Goal: Task Accomplishment & Management: Use online tool/utility

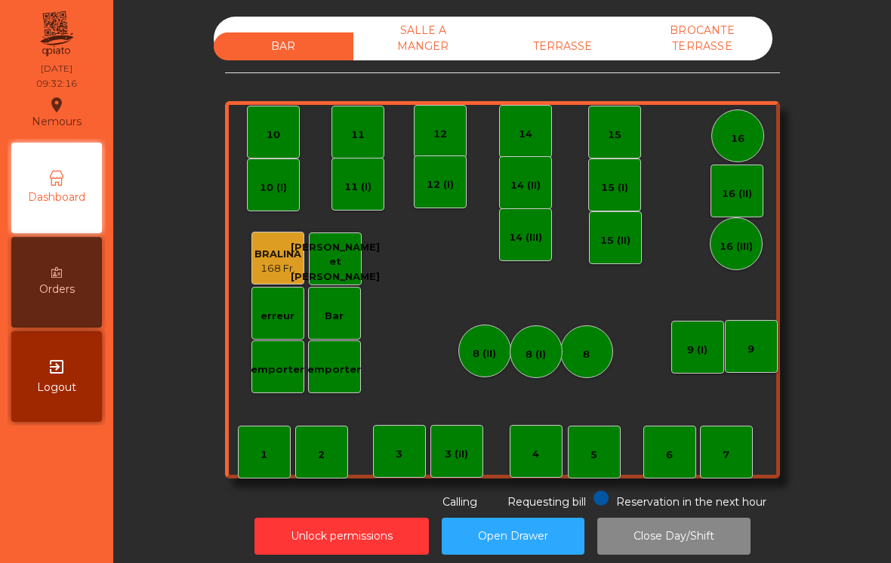
click at [586, 41] on div "TERRASSE" at bounding box center [563, 46] width 140 height 28
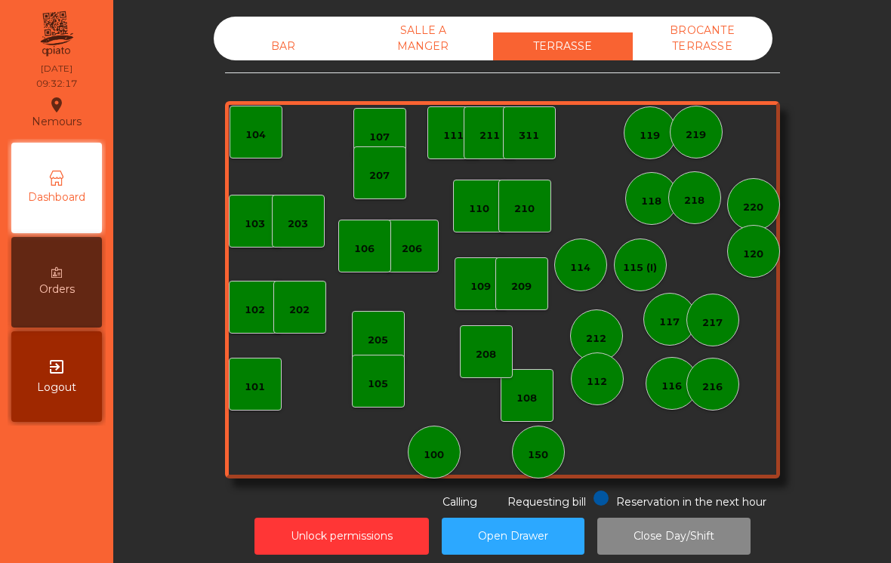
click at [270, 386] on div "101" at bounding box center [255, 384] width 53 height 53
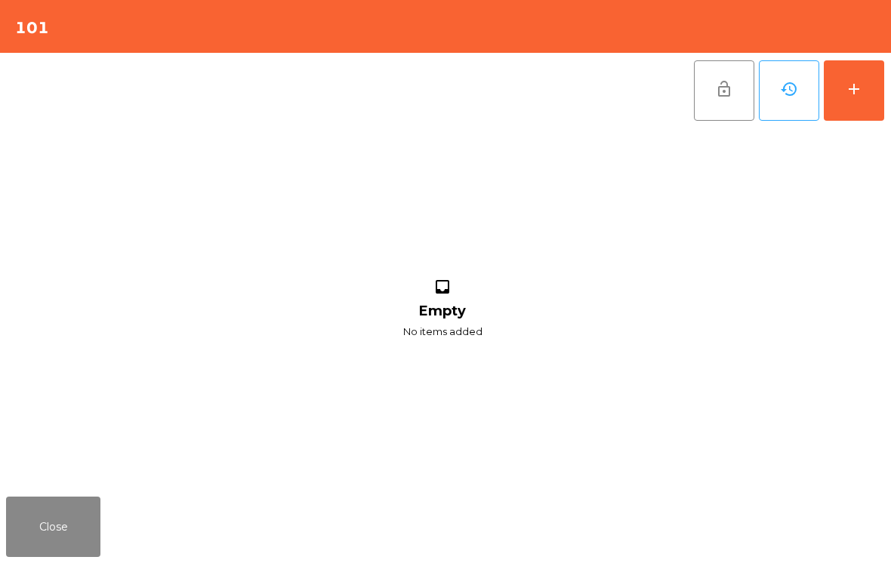
click at [846, 107] on button "add" at bounding box center [854, 90] width 60 height 60
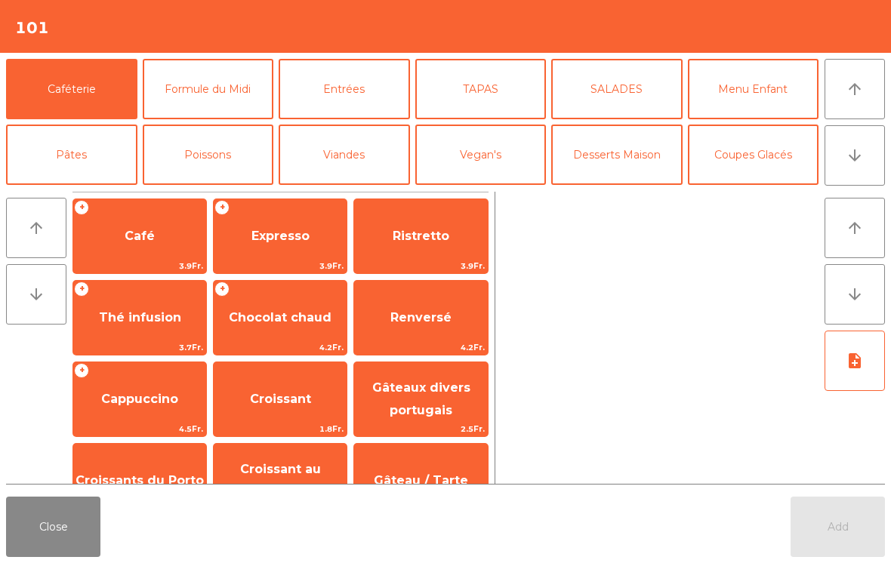
click at [131, 242] on span "Café" at bounding box center [140, 236] width 30 height 14
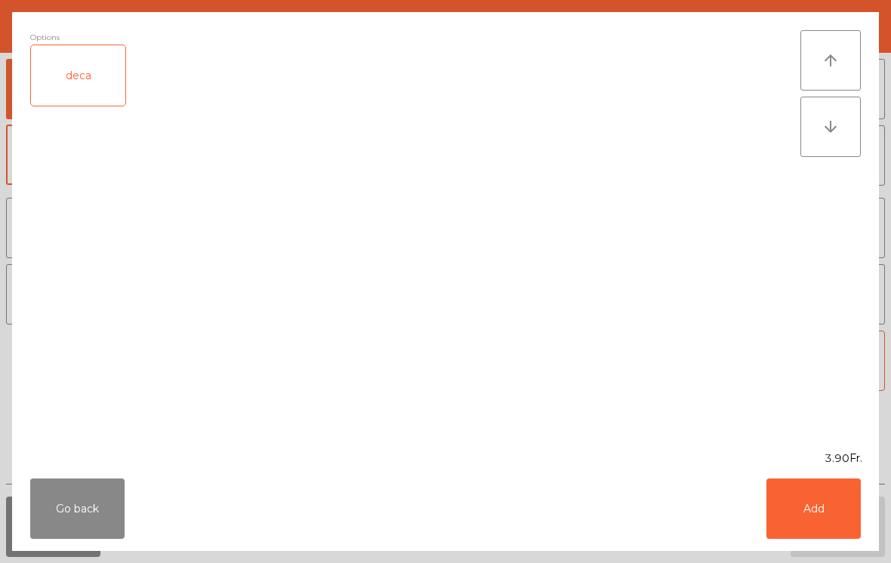
click at [831, 508] on button "Add" at bounding box center [814, 509] width 94 height 60
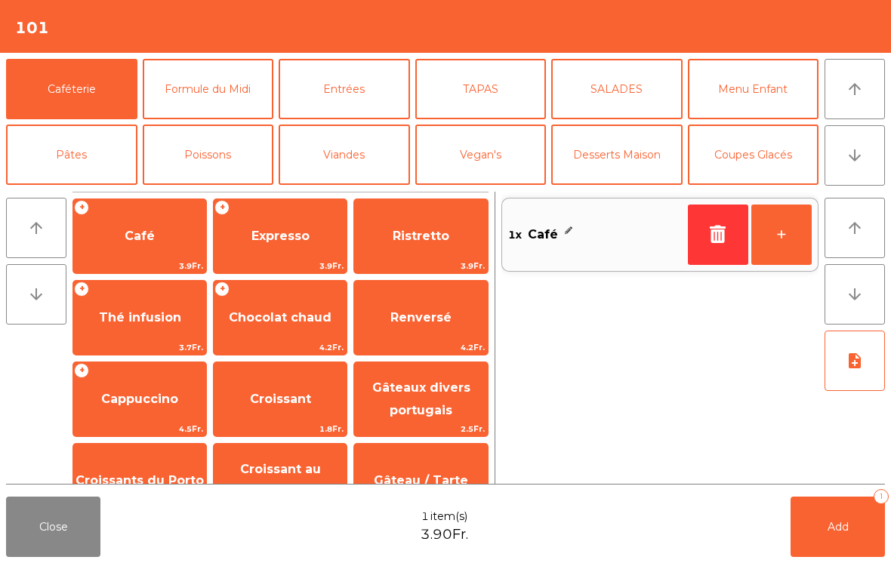
click at [277, 397] on span "Croissant" at bounding box center [280, 399] width 61 height 14
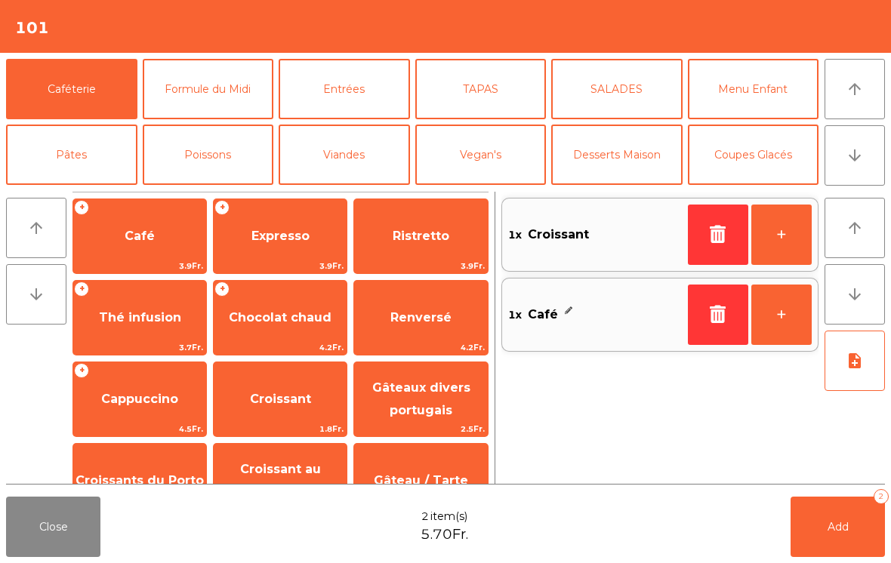
click at [849, 518] on button "Add 2" at bounding box center [838, 527] width 94 height 60
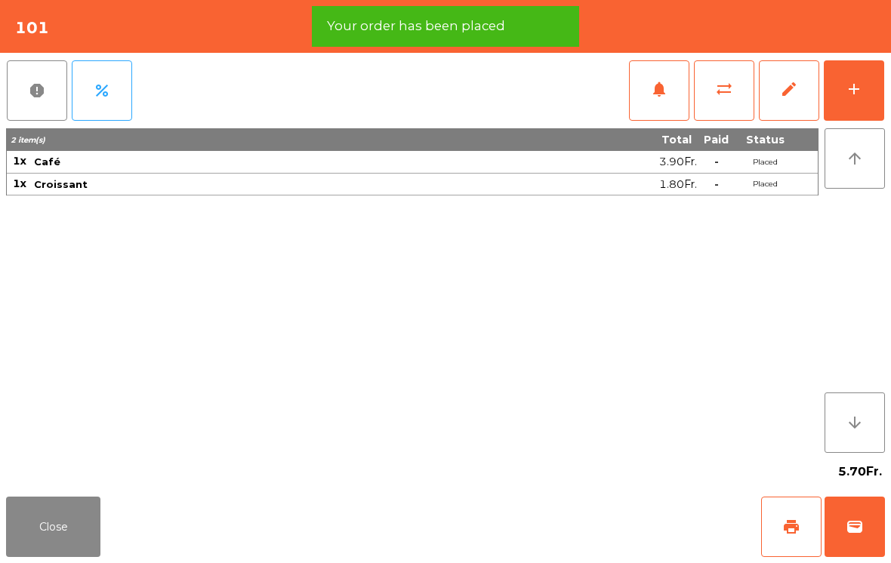
click at [72, 525] on button "Close" at bounding box center [53, 527] width 94 height 60
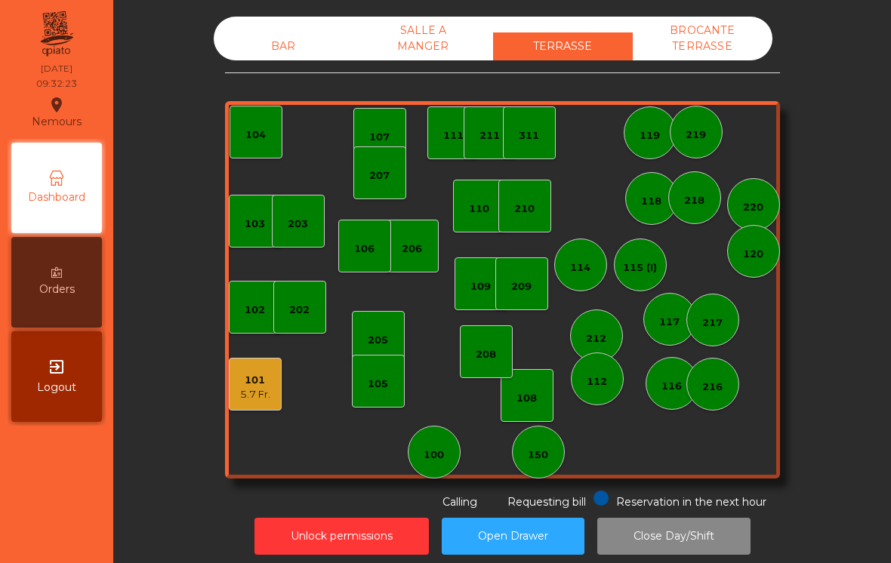
click at [273, 371] on div "101 5.7 Fr." at bounding box center [255, 384] width 53 height 53
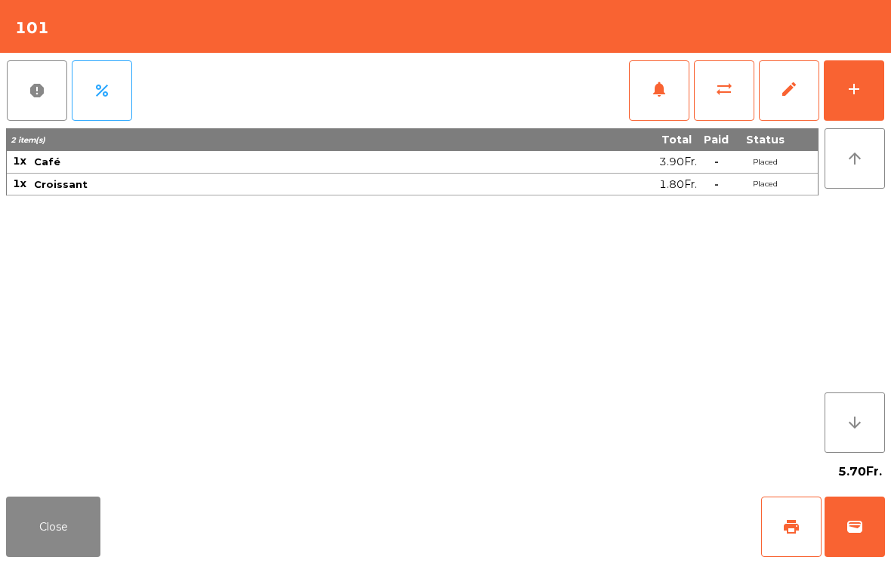
click at [715, 92] on button "sync_alt" at bounding box center [724, 90] width 60 height 60
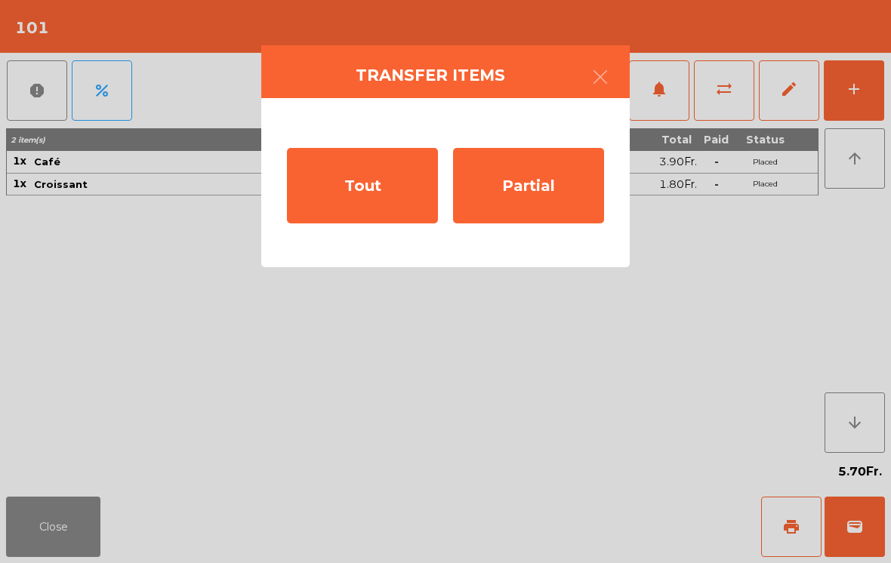
click at [536, 193] on div "Partial" at bounding box center [528, 186] width 151 height 76
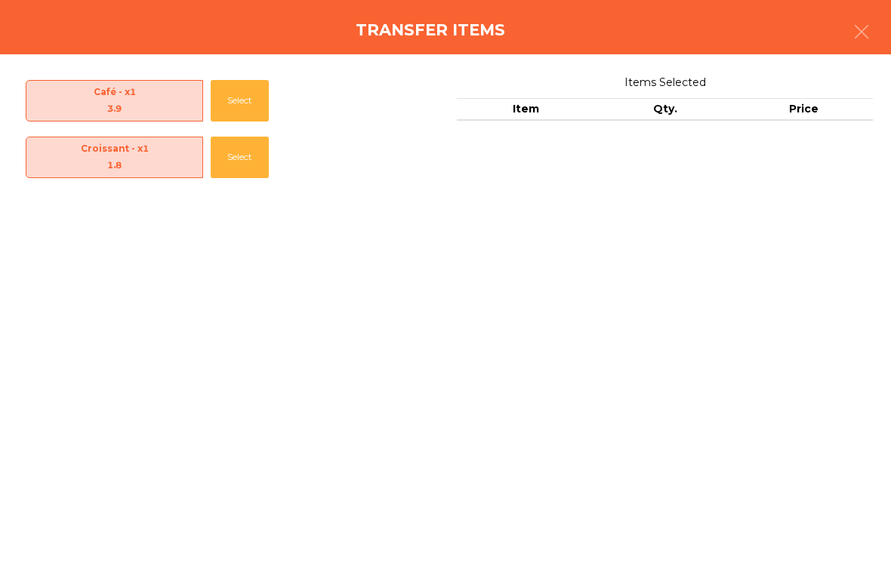
click at [245, 104] on button "Select" at bounding box center [240, 101] width 58 height 42
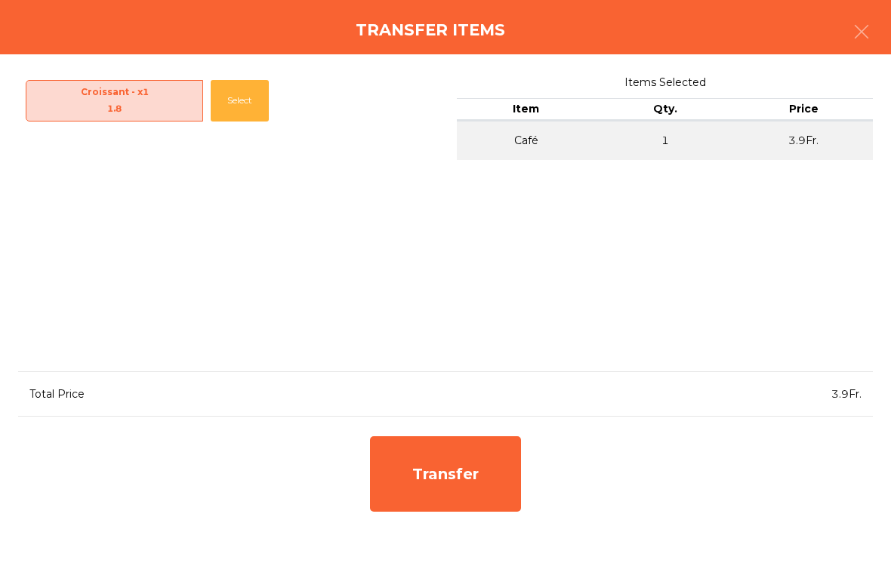
click at [453, 467] on div "Transfer" at bounding box center [445, 475] width 151 height 76
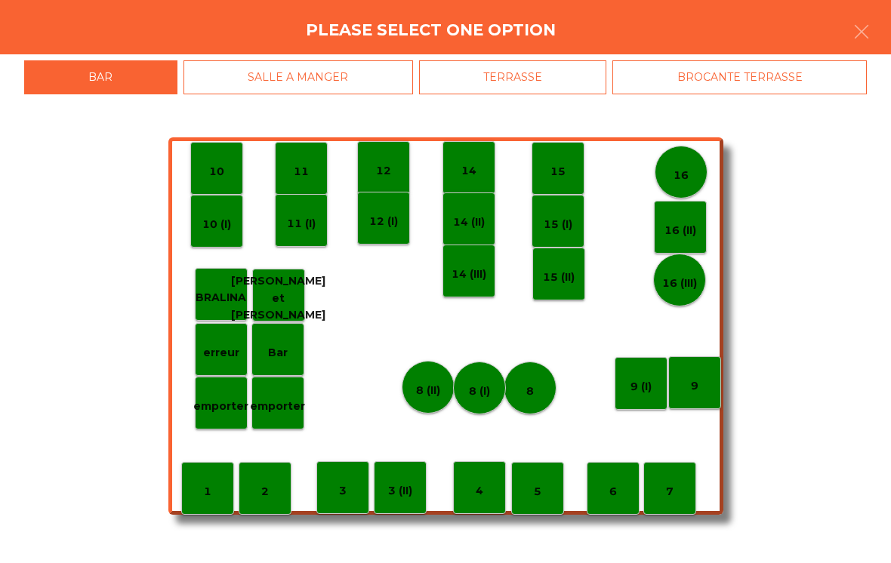
click at [531, 80] on div "TERRASSE" at bounding box center [513, 77] width 188 height 34
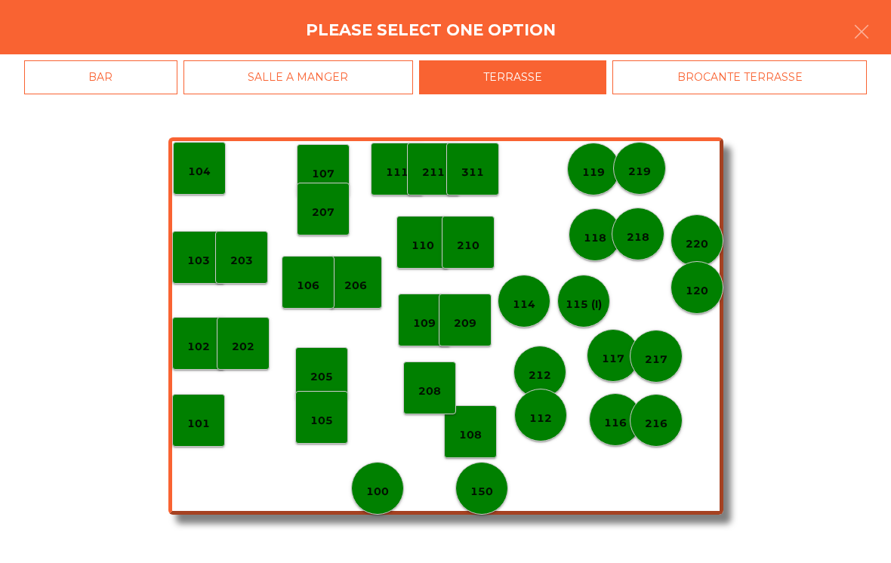
click at [328, 433] on div "105" at bounding box center [321, 417] width 53 height 53
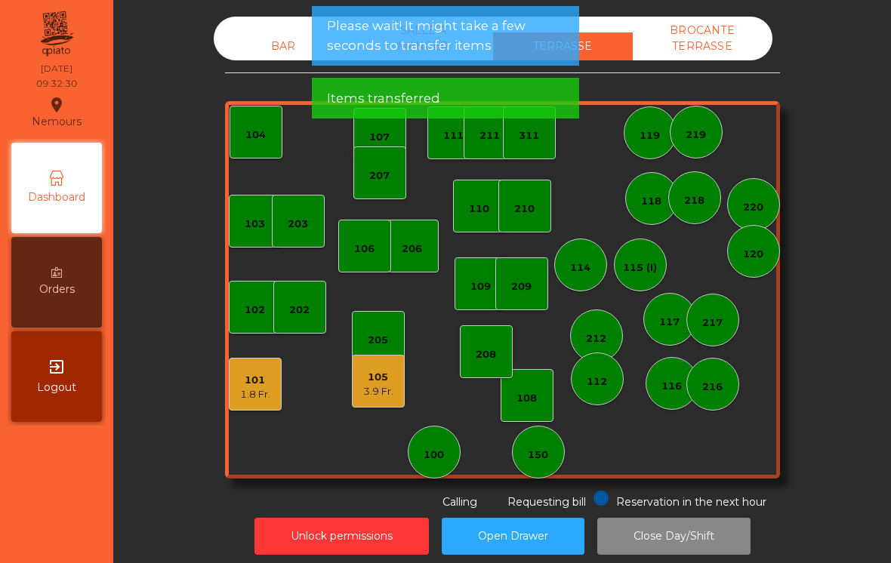
click at [386, 394] on div "3.9 Fr." at bounding box center [378, 391] width 30 height 15
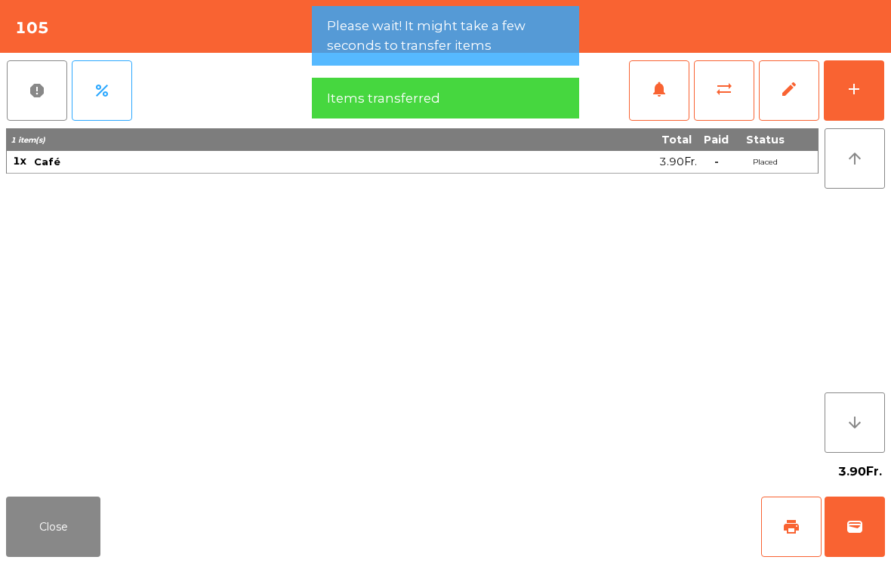
click at [795, 537] on button "print" at bounding box center [791, 527] width 60 height 60
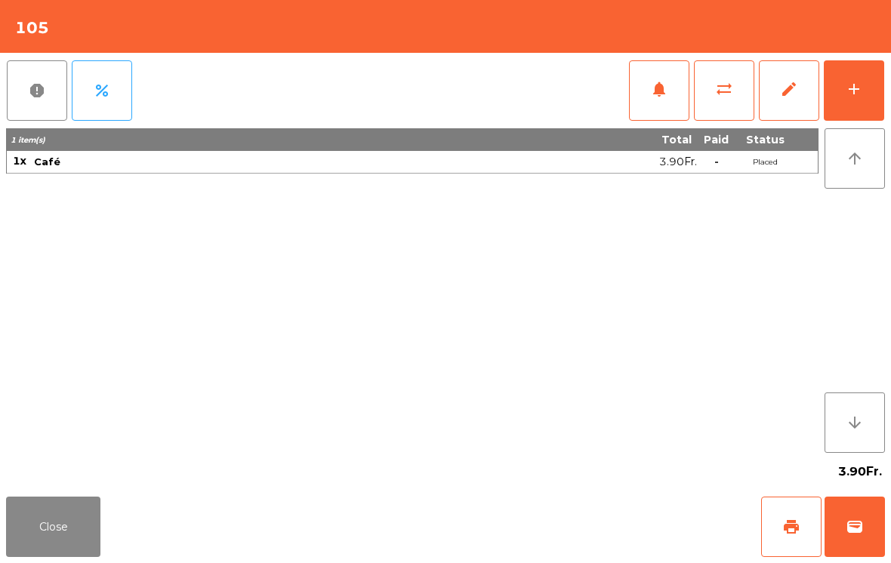
click at [57, 542] on button "Close" at bounding box center [53, 527] width 94 height 60
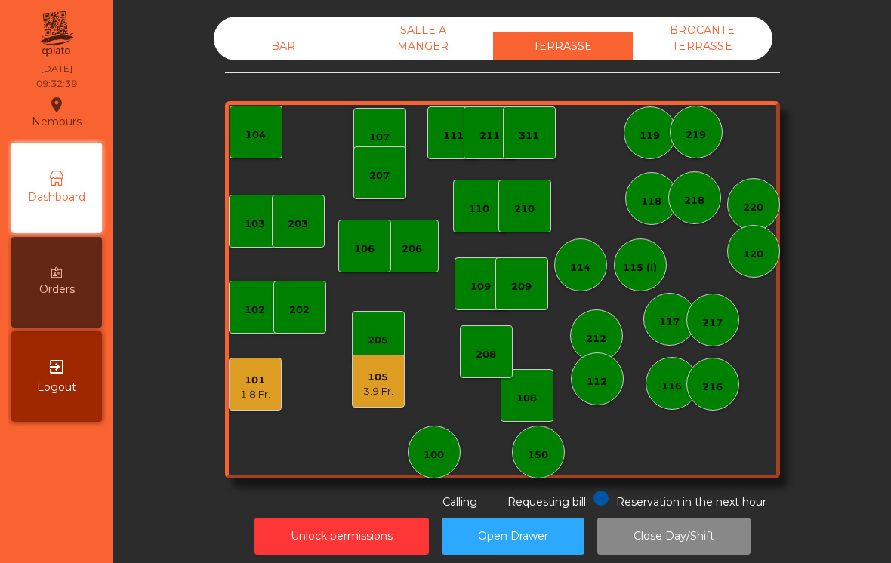
click at [268, 408] on div "101 1.8 Fr." at bounding box center [255, 384] width 53 height 53
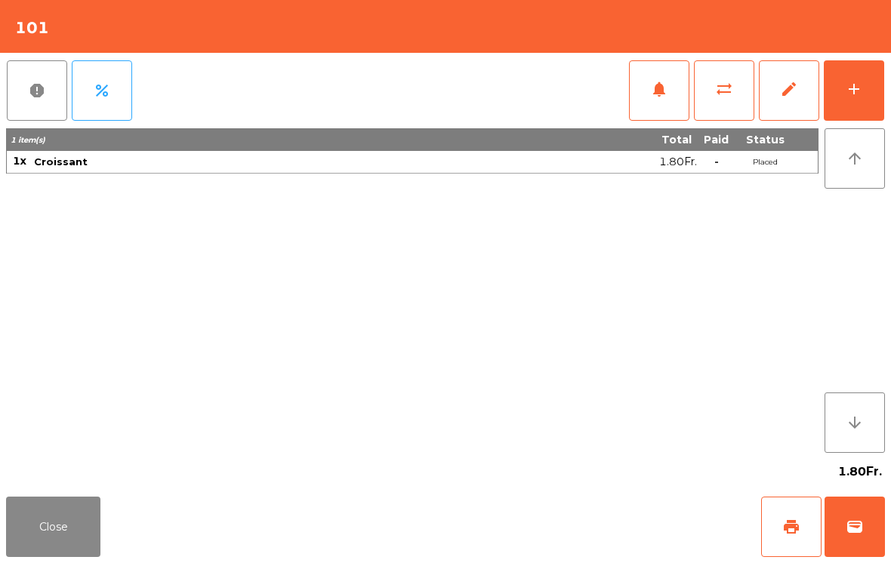
click at [45, 520] on button "Close" at bounding box center [53, 527] width 94 height 60
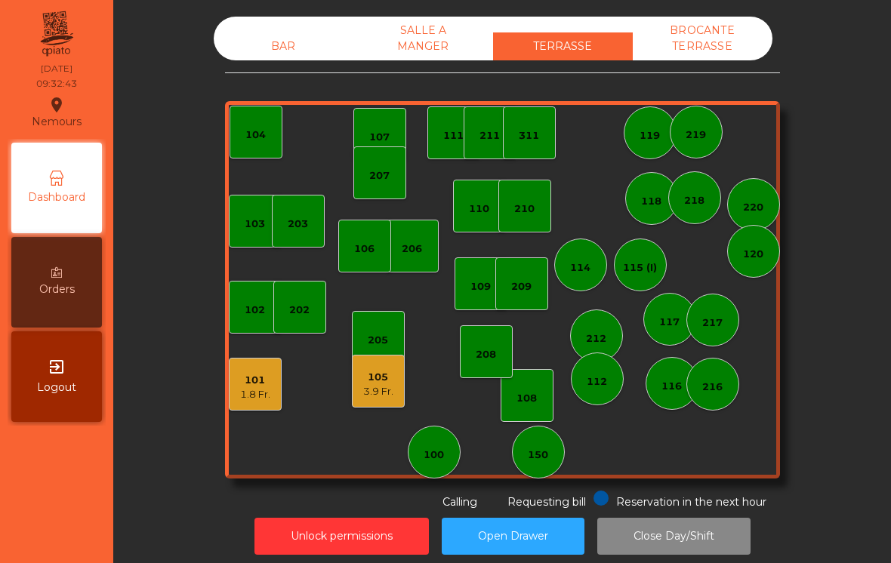
click at [397, 385] on div "105 3.9 Fr." at bounding box center [378, 381] width 53 height 53
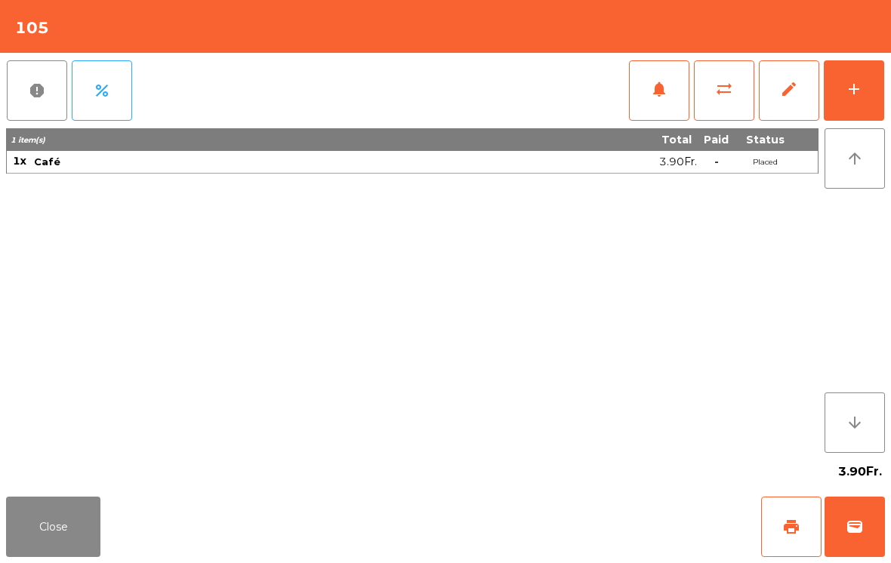
click at [722, 95] on span "sync_alt" at bounding box center [724, 89] width 18 height 18
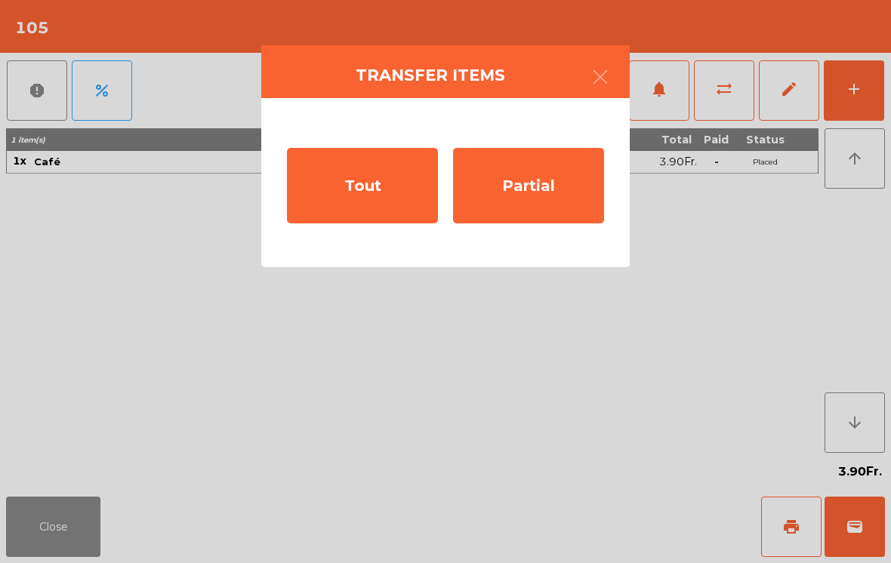
click at [391, 195] on div "Tout" at bounding box center [362, 186] width 151 height 76
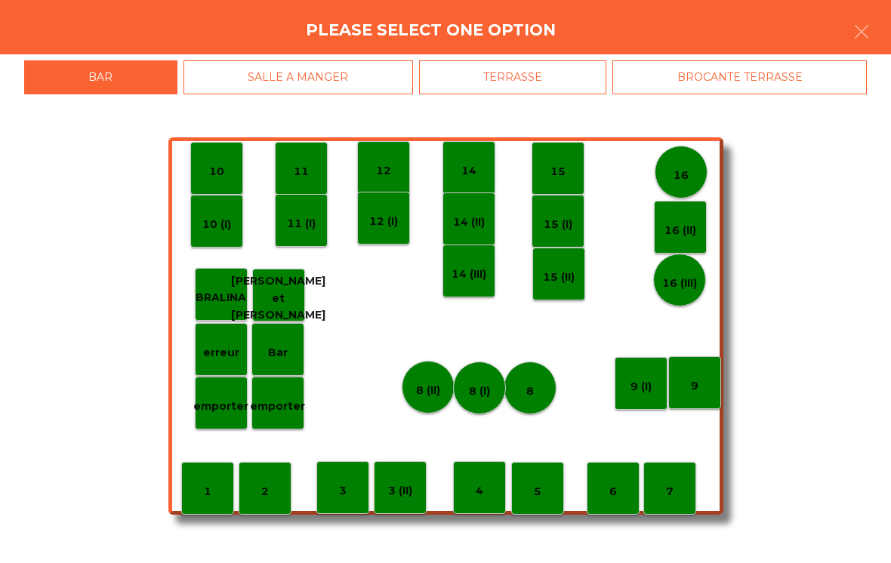
click at [545, 83] on div "TERRASSE" at bounding box center [513, 77] width 188 height 34
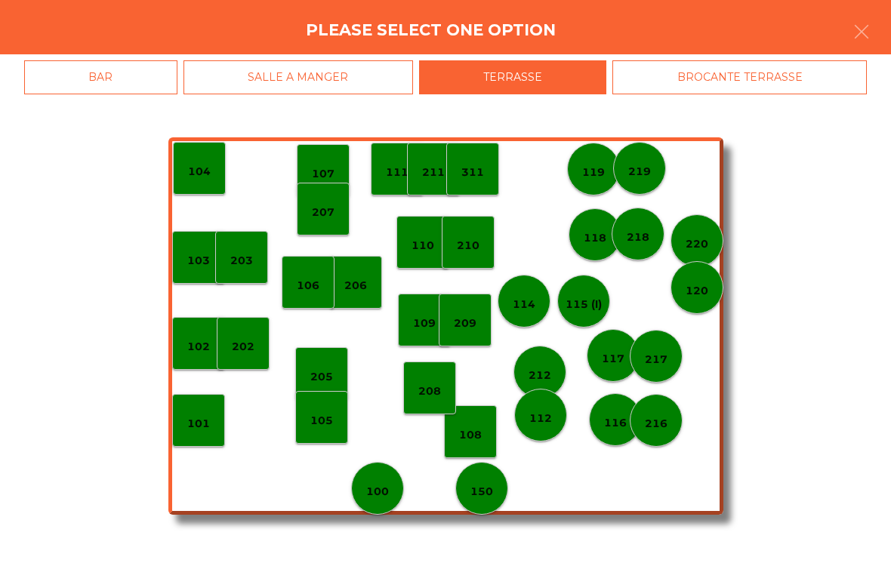
click at [196, 427] on p "101" at bounding box center [198, 423] width 23 height 17
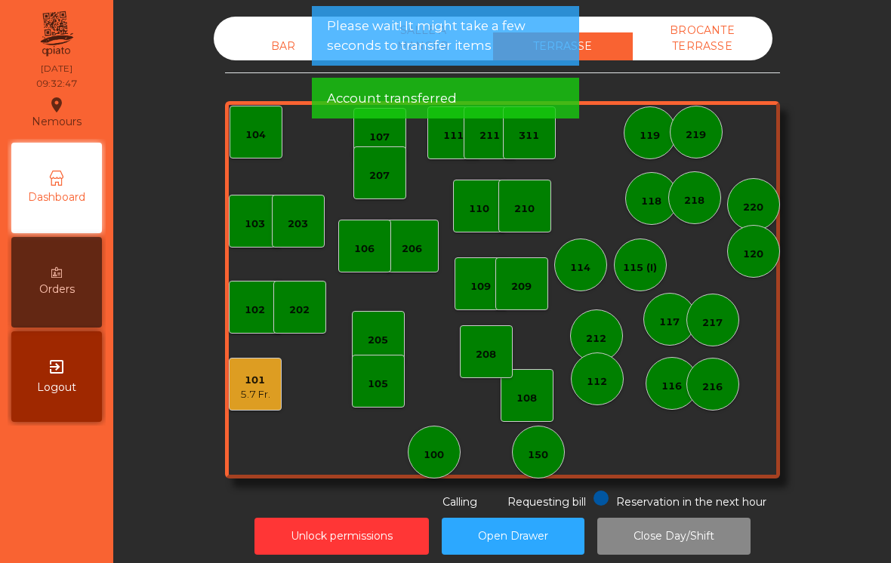
click at [261, 387] on div "101" at bounding box center [255, 380] width 30 height 15
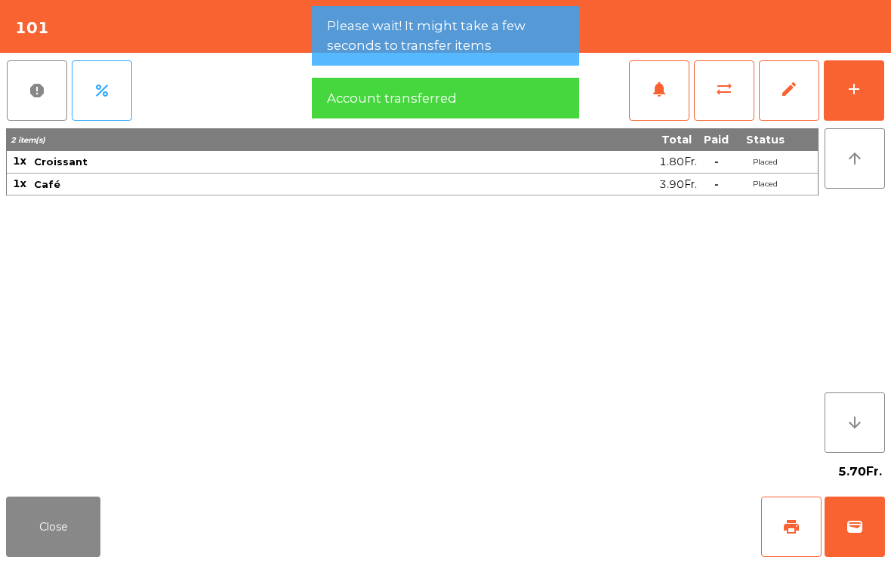
click at [792, 525] on span "print" at bounding box center [792, 527] width 18 height 18
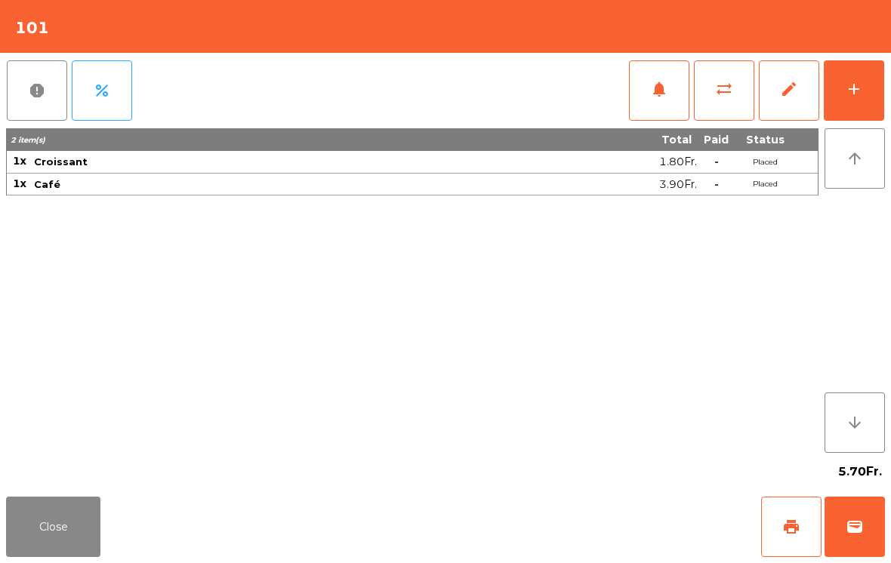
click at [63, 540] on button "Close" at bounding box center [53, 527] width 94 height 60
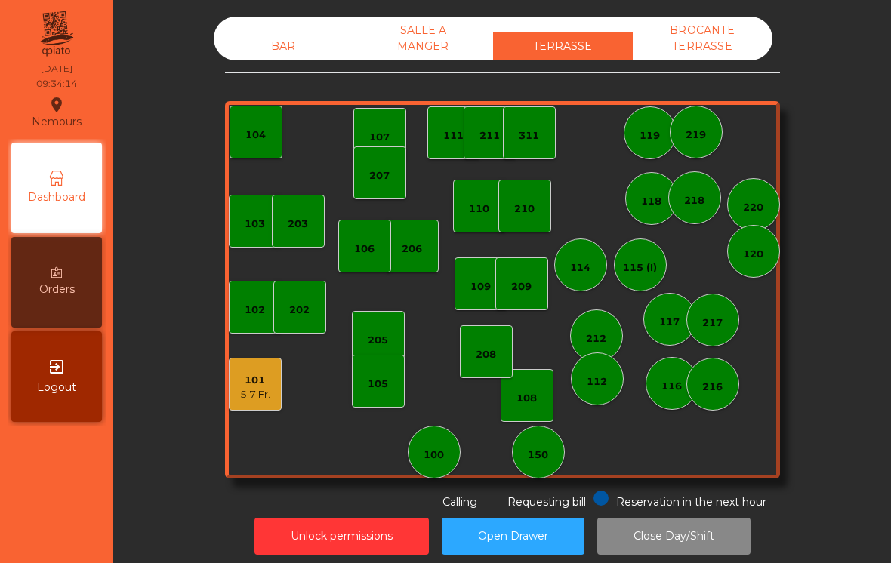
click at [274, 384] on div "101 5.7 Fr." at bounding box center [255, 384] width 53 height 53
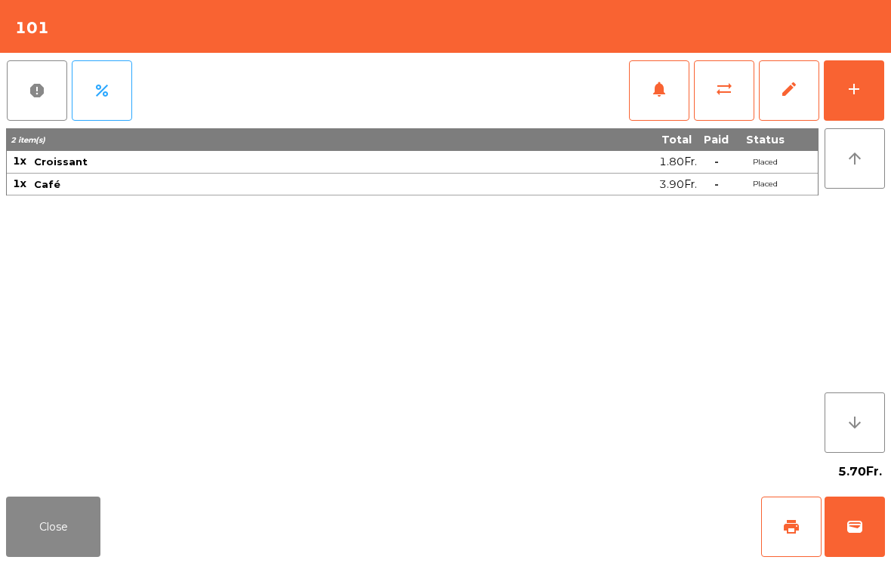
click at [722, 94] on span "sync_alt" at bounding box center [724, 89] width 18 height 18
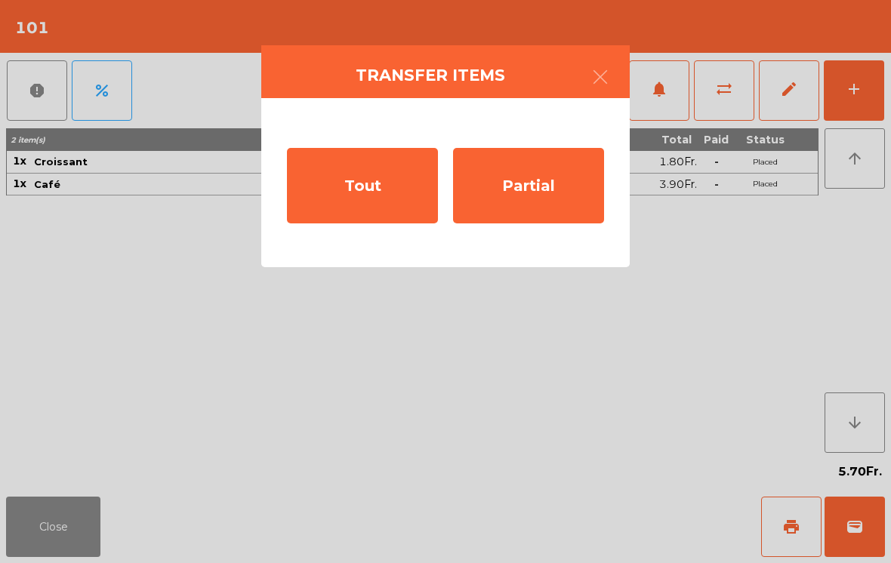
click at [540, 186] on div "Partial" at bounding box center [528, 186] width 151 height 76
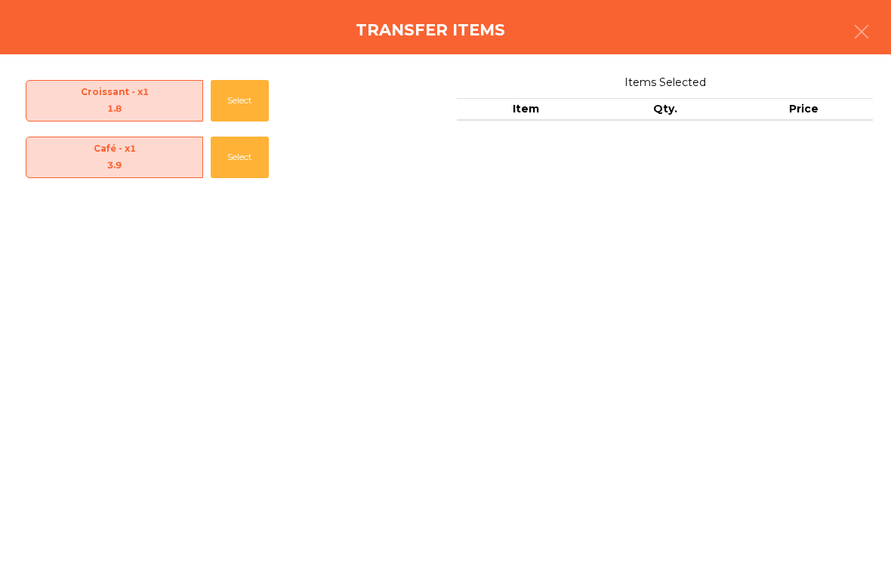
click at [256, 159] on button "Select" at bounding box center [240, 158] width 58 height 42
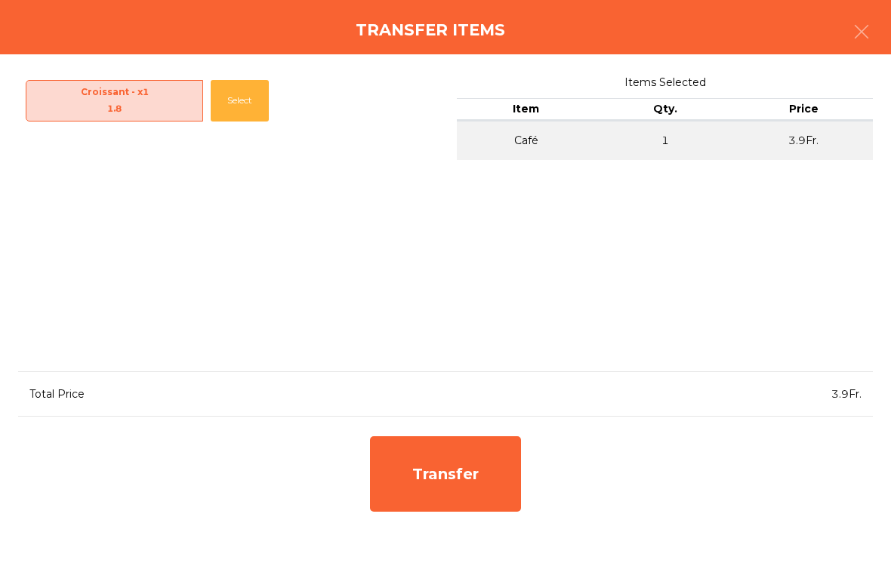
click at [462, 477] on div "Transfer" at bounding box center [445, 475] width 151 height 76
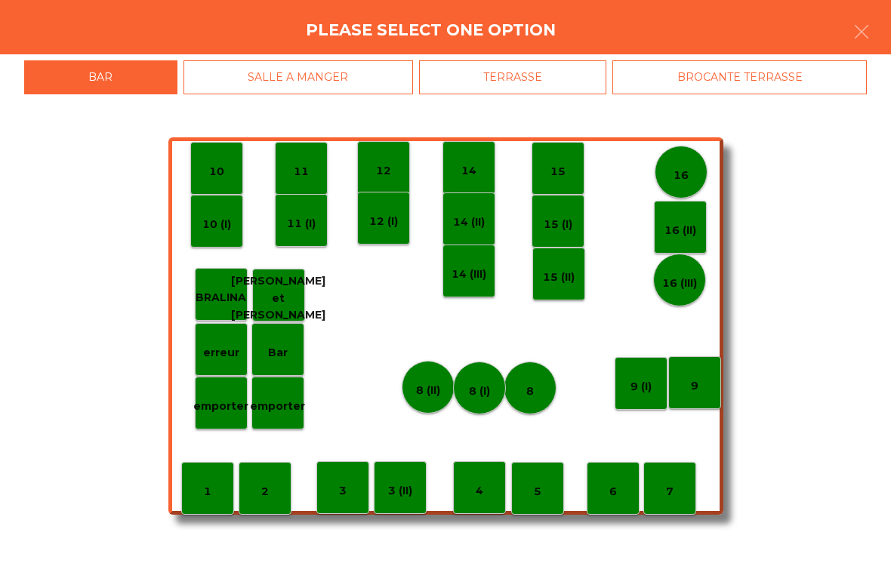
click at [577, 77] on div "TERRASSE" at bounding box center [513, 77] width 188 height 34
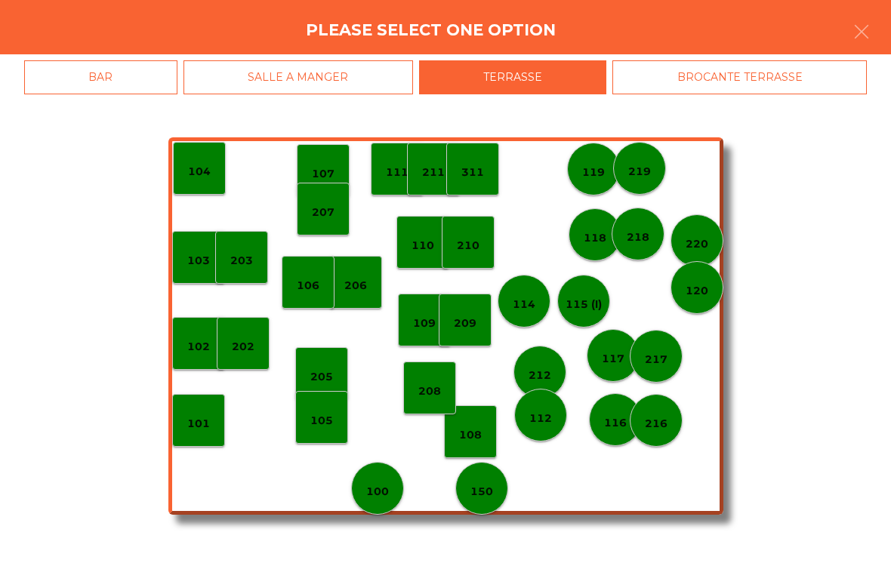
click at [496, 492] on div "150" at bounding box center [481, 488] width 53 height 53
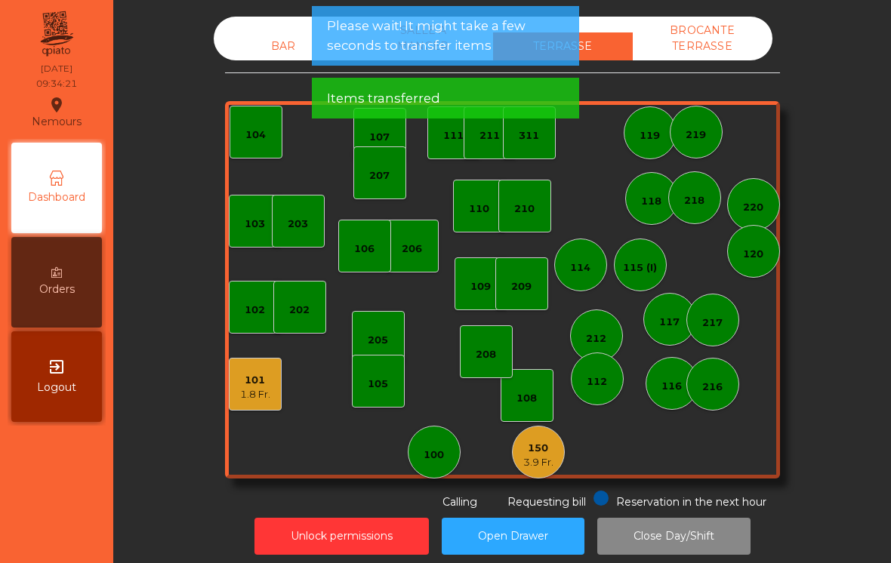
click at [275, 385] on div "101 1.8 Fr." at bounding box center [255, 384] width 53 height 53
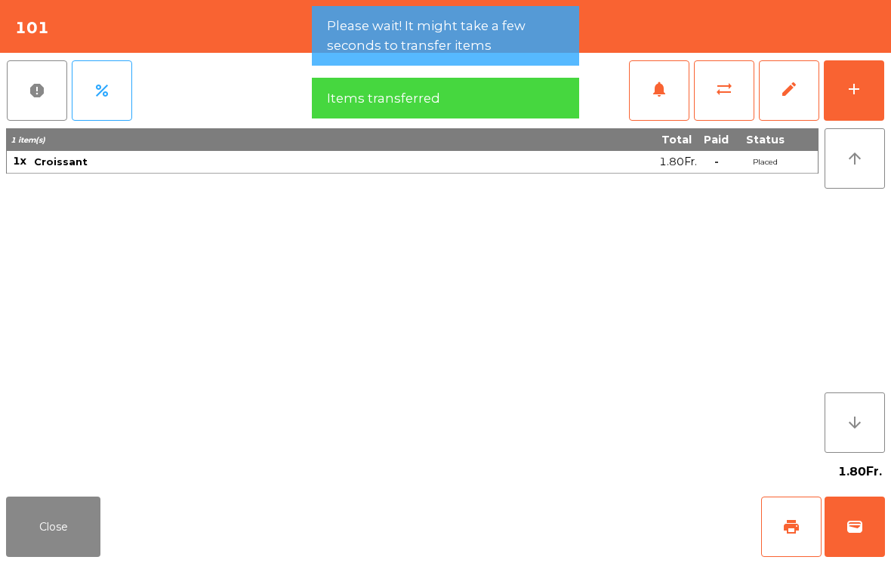
click at [866, 522] on button "wallet" at bounding box center [855, 527] width 60 height 60
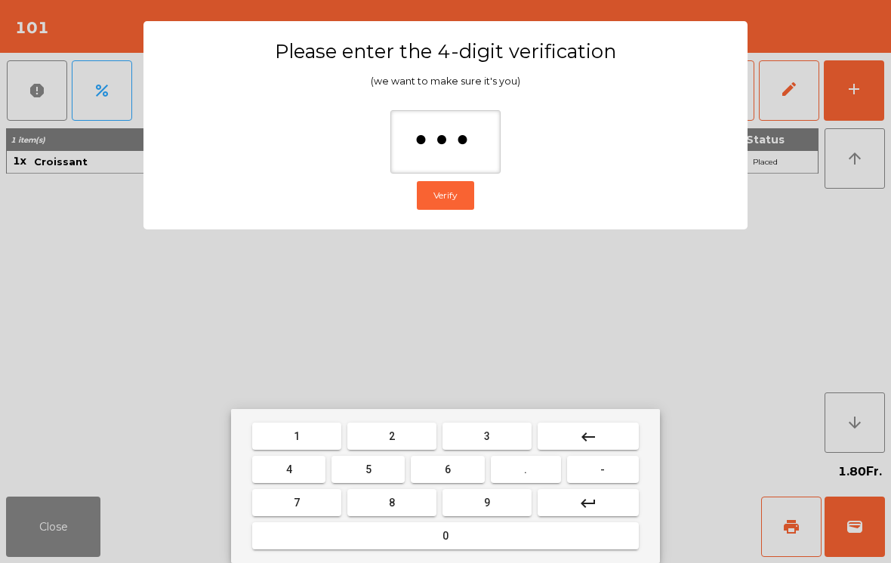
type input "****"
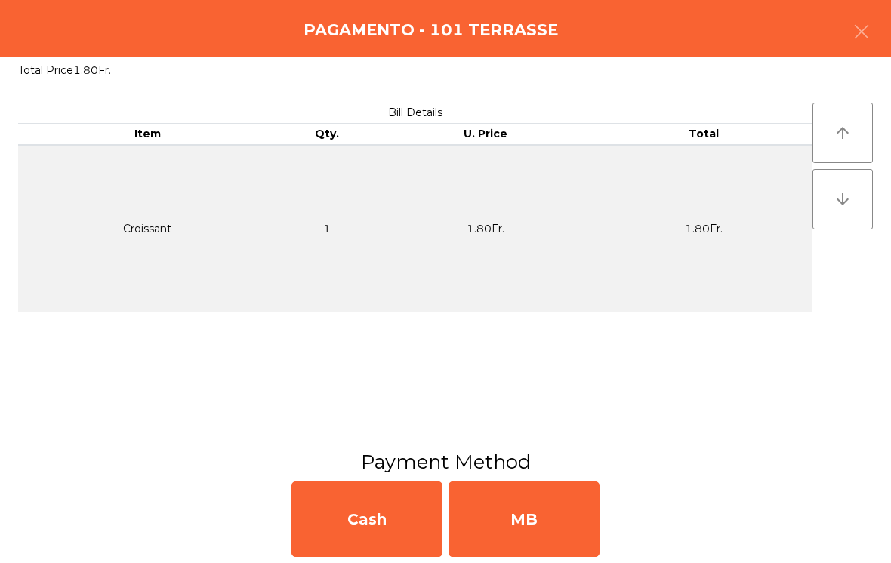
click at [522, 510] on div "MB" at bounding box center [524, 520] width 151 height 76
click at [506, 523] on div "No" at bounding box center [524, 520] width 151 height 76
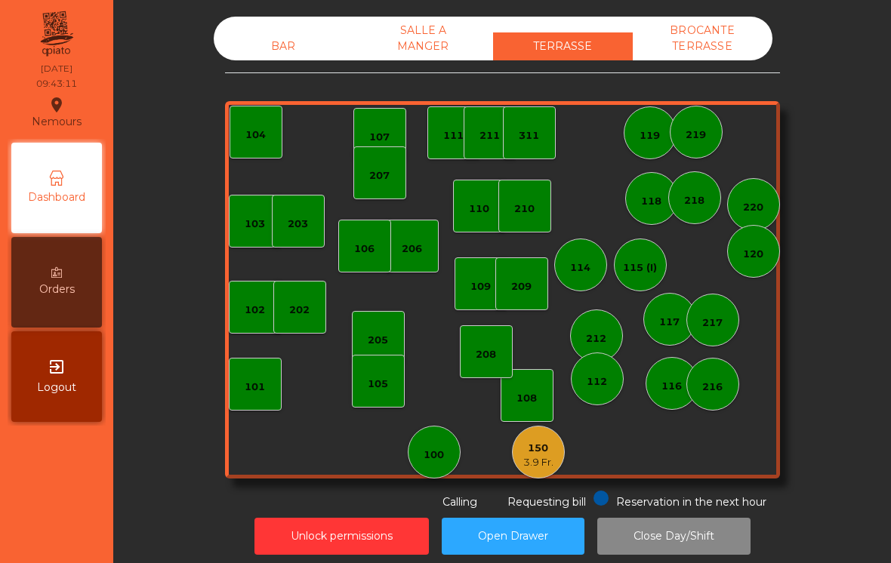
click at [527, 480] on div "BAR SALLE A MANGER TERRASSE BROCANTE TERRASSE 103 102 101 202 206 104 205 108 1…" at bounding box center [502, 264] width 555 height 494
click at [536, 459] on div "3.9 Fr." at bounding box center [538, 462] width 30 height 15
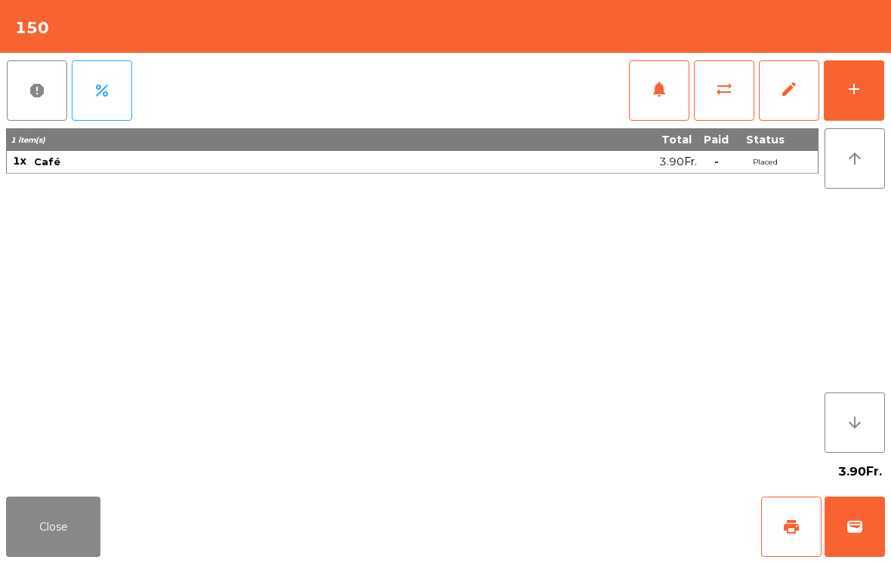
click at [846, 89] on div "add" at bounding box center [854, 89] width 18 height 18
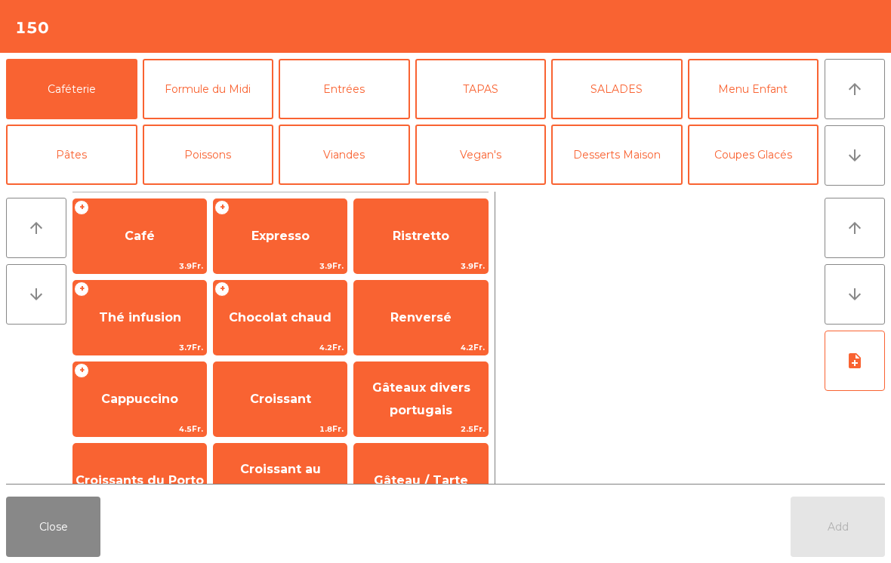
click at [97, 246] on span "Café" at bounding box center [139, 236] width 133 height 41
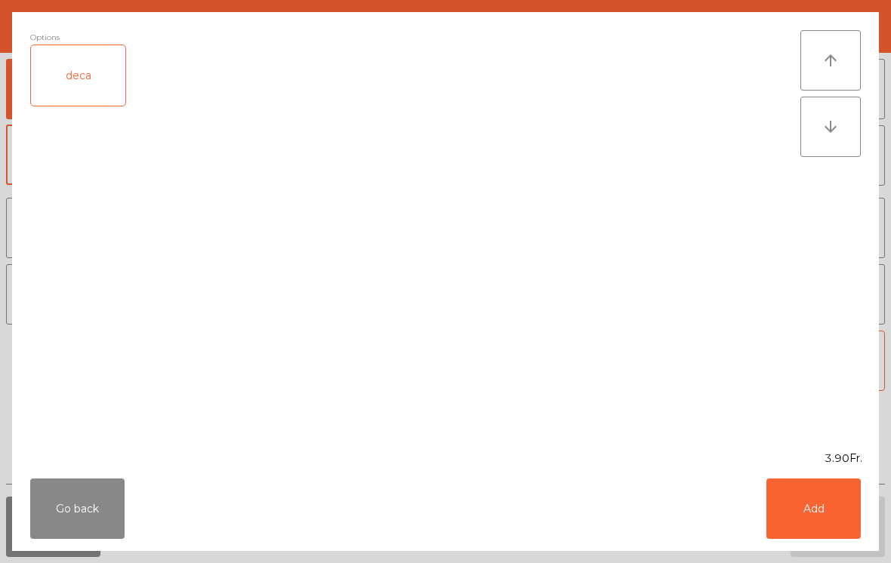
click at [829, 505] on button "Add" at bounding box center [814, 509] width 94 height 60
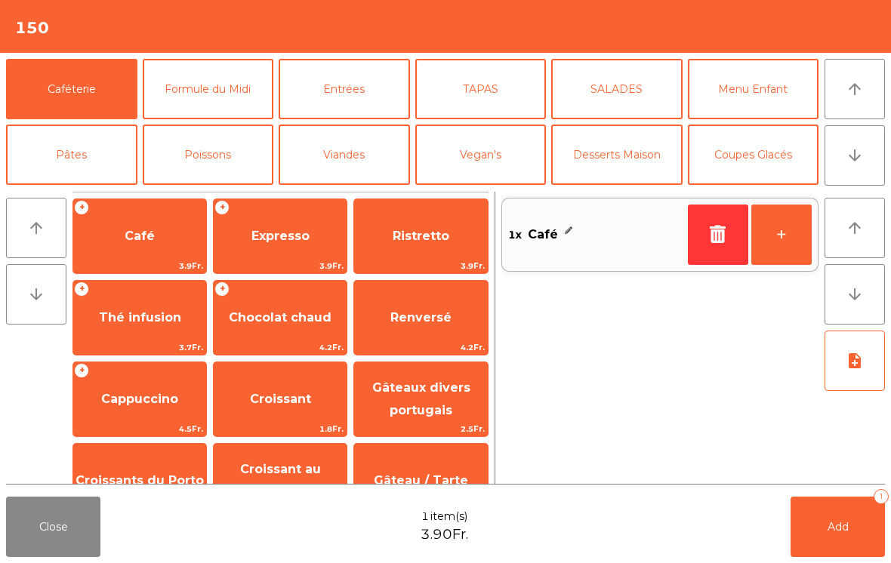
click at [402, 245] on span "Ristretto" at bounding box center [420, 236] width 133 height 41
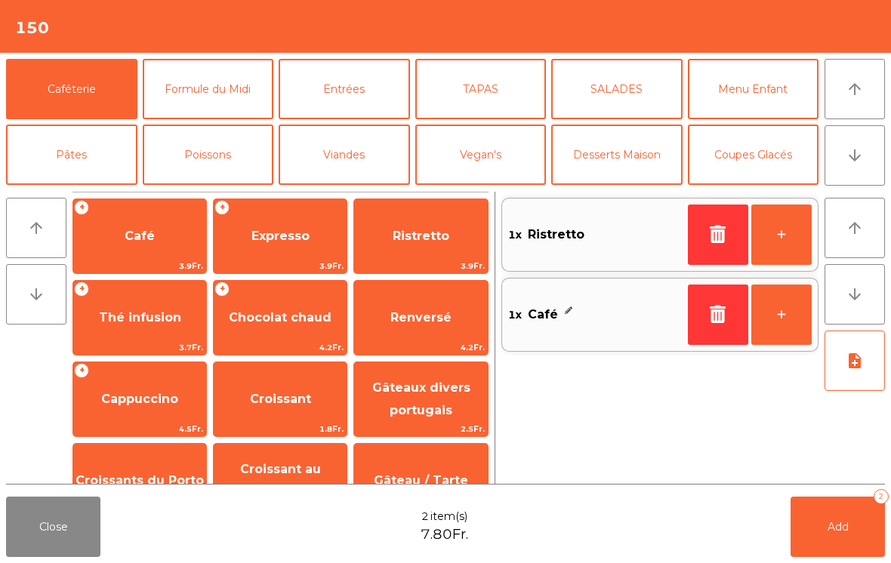
click at [148, 470] on span "Croissants du Porto" at bounding box center [139, 481] width 133 height 41
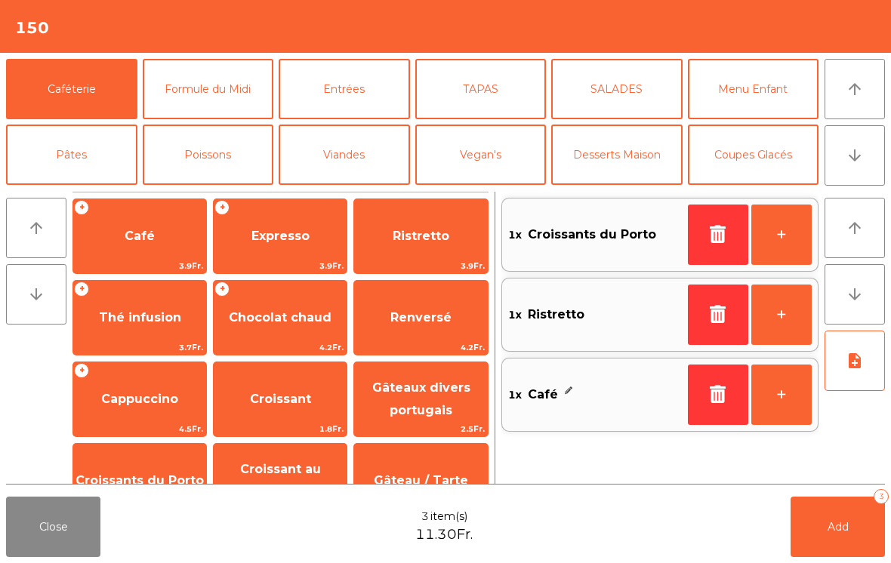
click at [844, 517] on button "Add 3" at bounding box center [838, 527] width 94 height 60
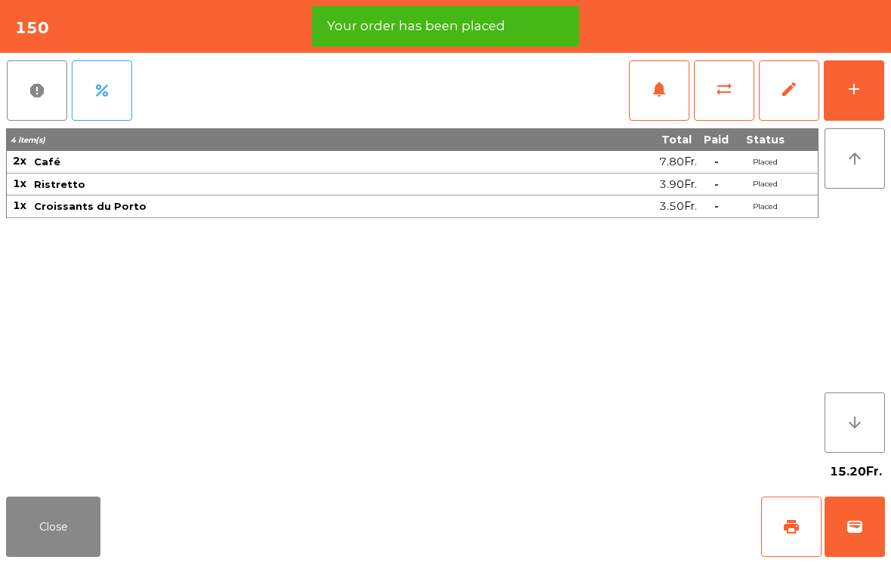
click at [32, 525] on button "Close" at bounding box center [53, 527] width 94 height 60
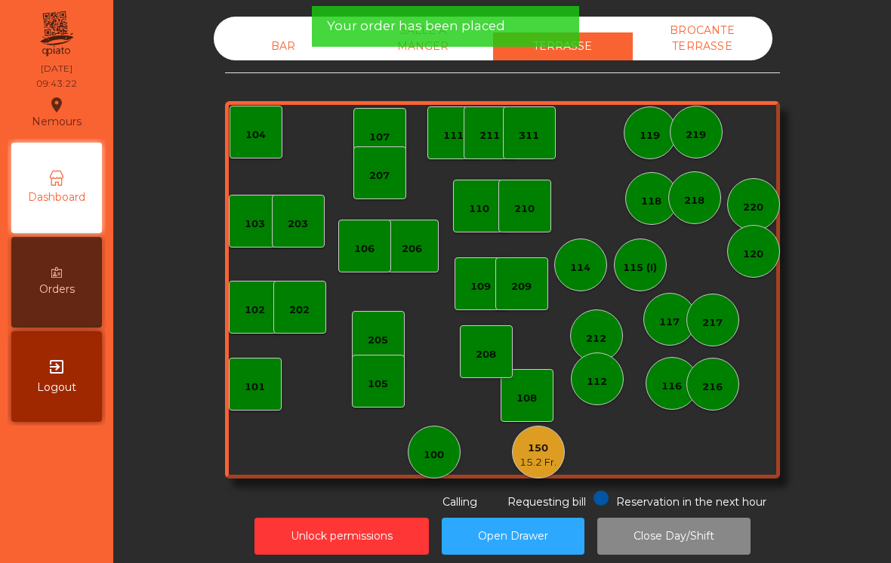
click at [447, 458] on div "100" at bounding box center [434, 452] width 53 height 53
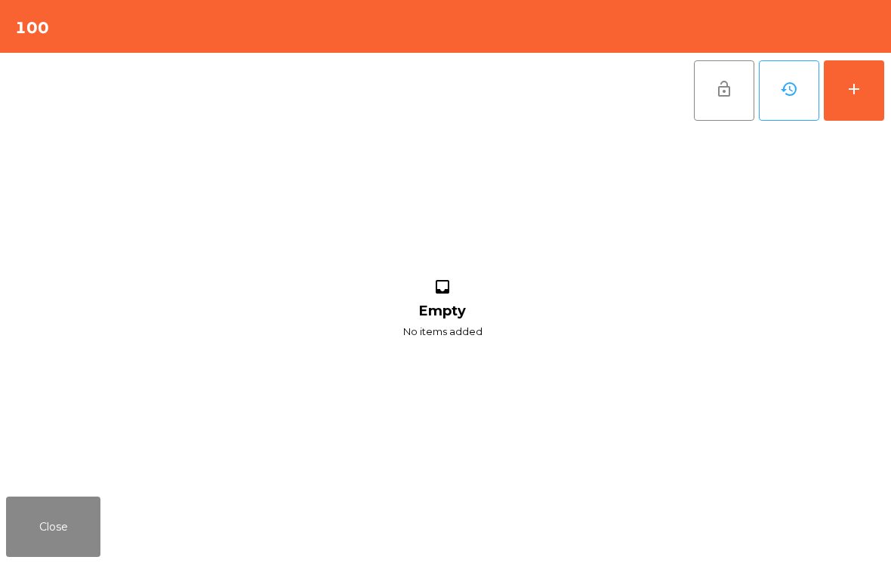
click at [860, 88] on div "add" at bounding box center [854, 89] width 18 height 18
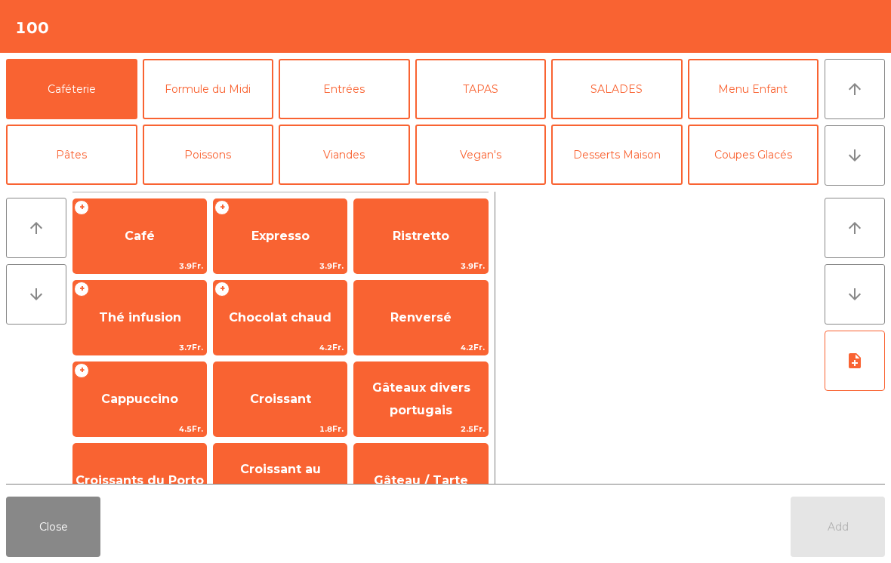
click at [131, 241] on span "Café" at bounding box center [140, 236] width 30 height 14
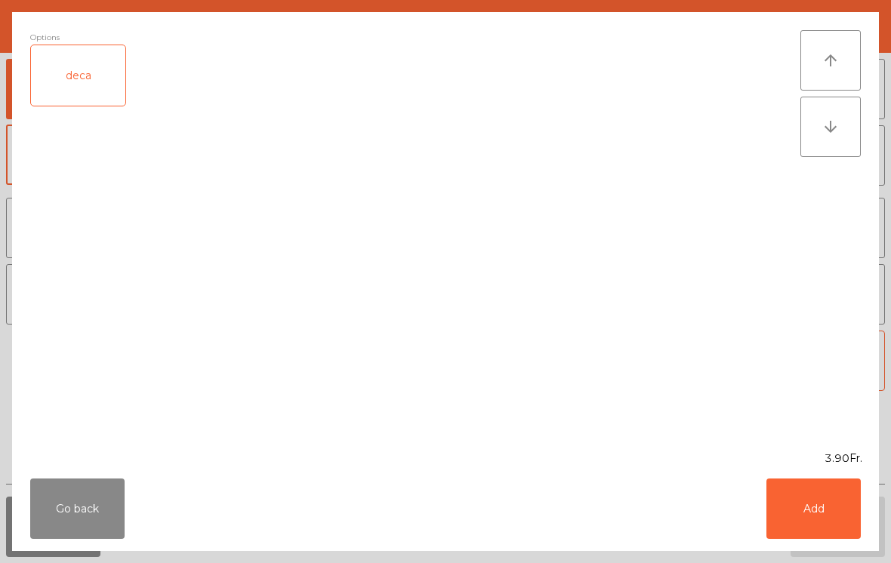
click at [815, 483] on button "Add" at bounding box center [814, 509] width 94 height 60
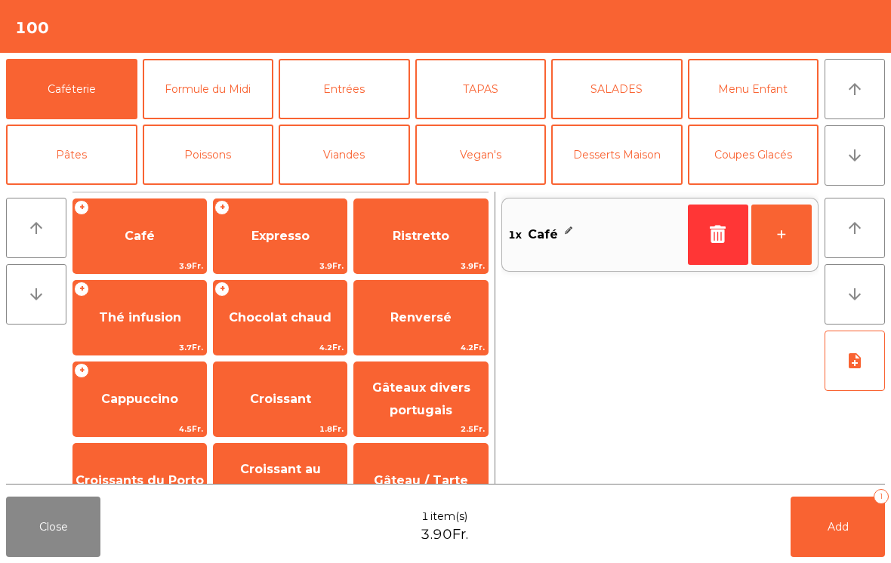
click at [792, 235] on button "+" at bounding box center [782, 235] width 60 height 60
click at [134, 461] on span "Croissants du Porto" at bounding box center [139, 481] width 133 height 41
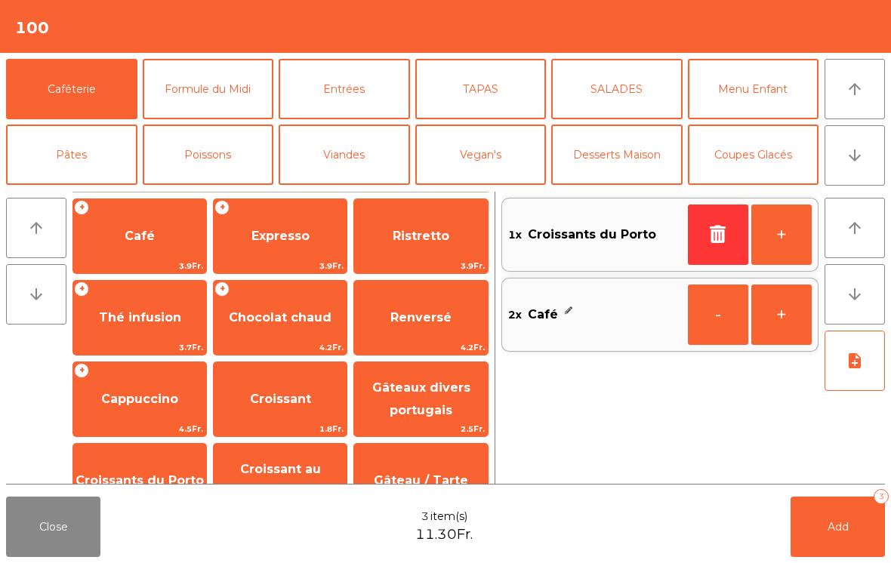
click at [846, 523] on span "Add" at bounding box center [838, 527] width 21 height 14
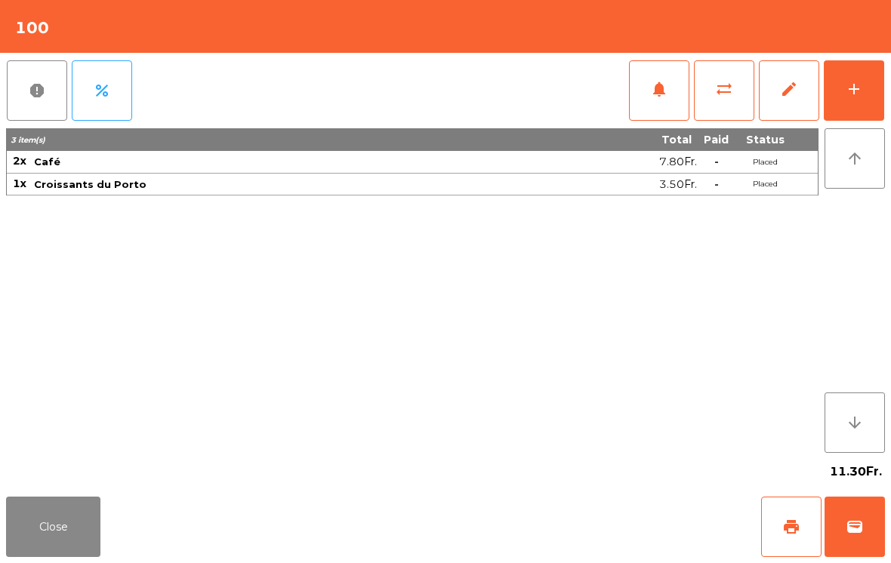
click at [46, 494] on div "Close print wallet" at bounding box center [445, 527] width 891 height 73
click at [65, 533] on button "Close" at bounding box center [53, 527] width 94 height 60
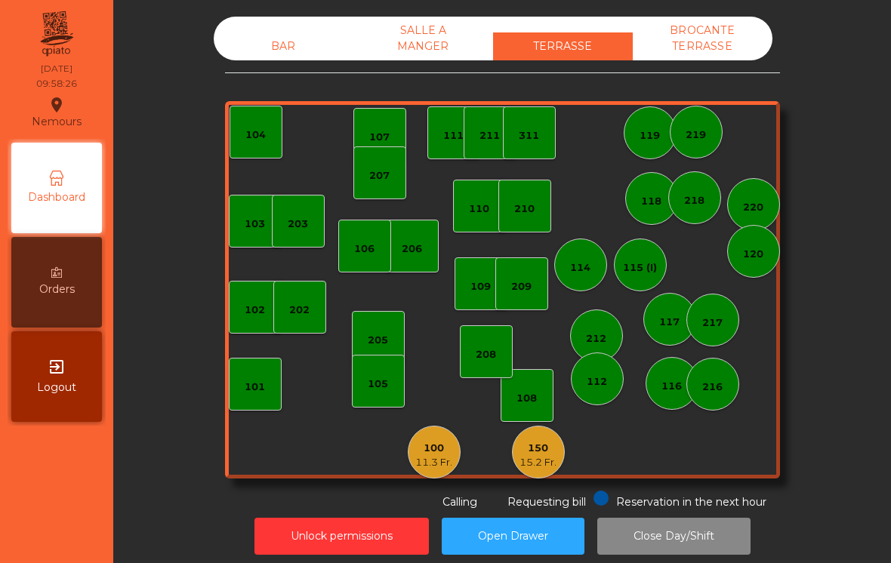
click at [553, 457] on div "15.2 Fr." at bounding box center [538, 462] width 37 height 15
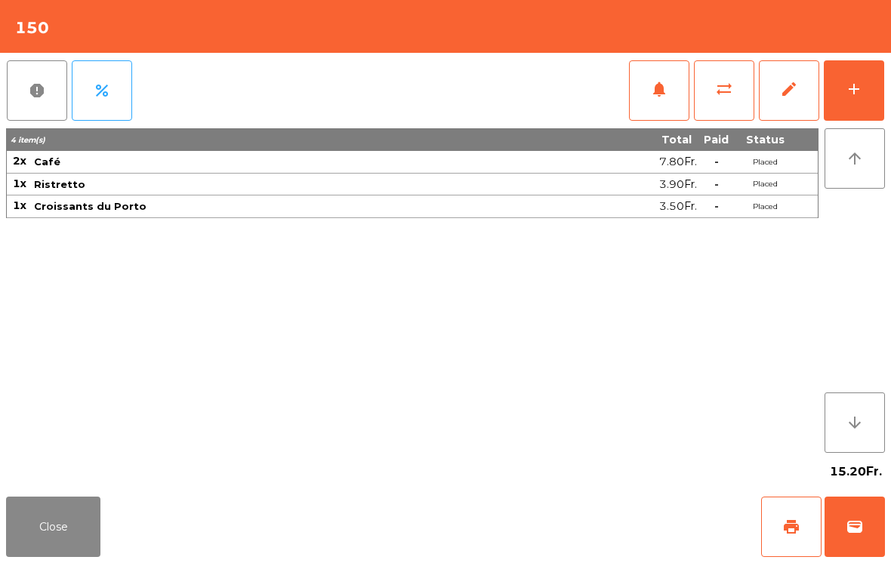
click at [775, 534] on button "print" at bounding box center [791, 527] width 60 height 60
click at [872, 534] on button "wallet" at bounding box center [855, 527] width 60 height 60
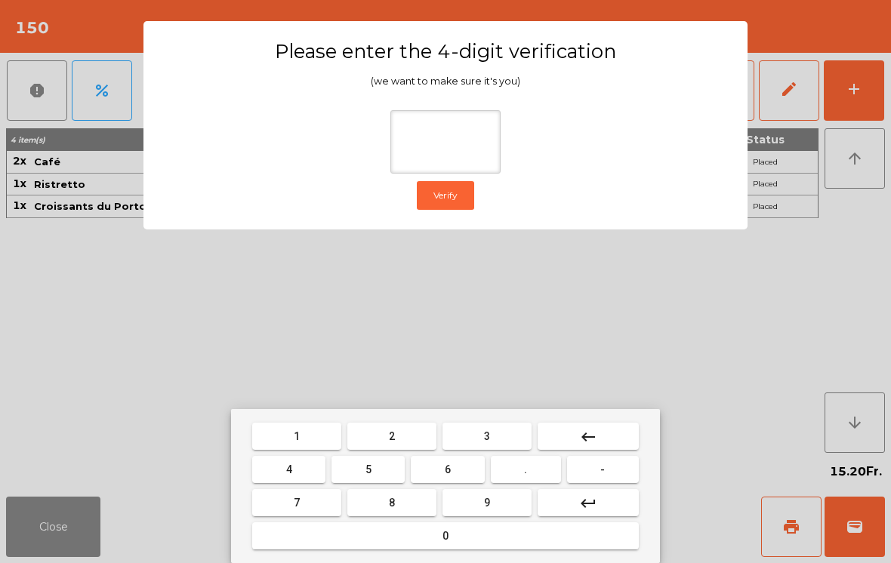
type input "*"
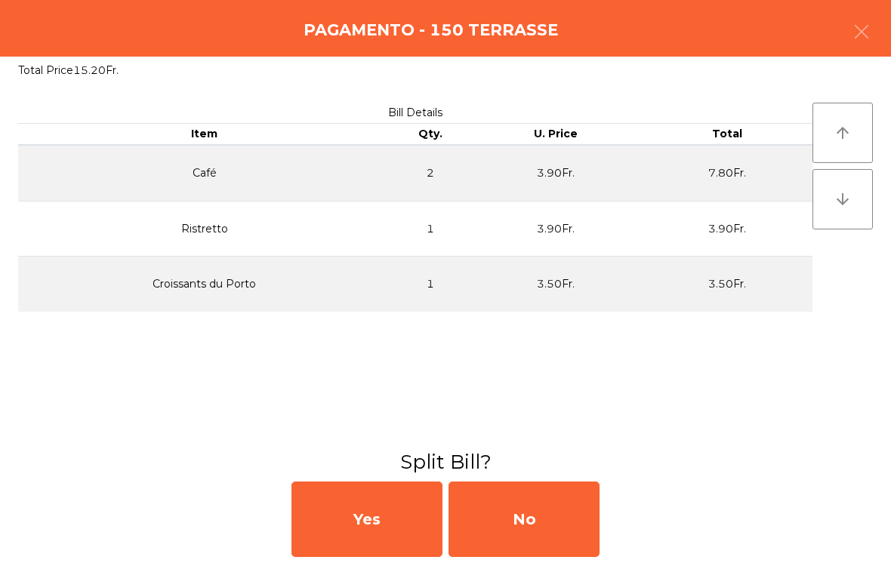
click at [535, 529] on div "No" at bounding box center [524, 520] width 151 height 76
click at [535, 529] on div "MB" at bounding box center [524, 520] width 151 height 76
click at [535, 528] on div "No" at bounding box center [524, 520] width 151 height 76
click at [533, 530] on div "No" at bounding box center [524, 520] width 151 height 76
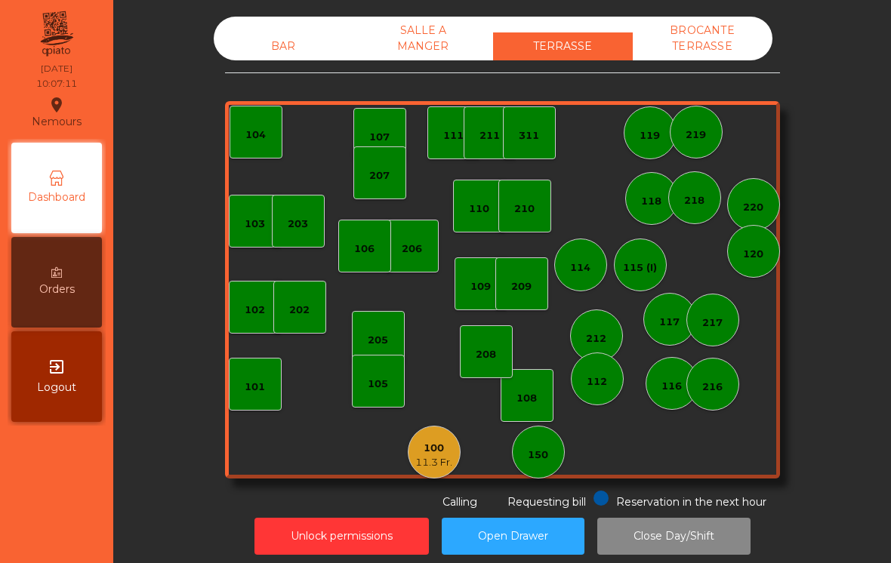
click at [449, 453] on div "100" at bounding box center [433, 448] width 37 height 15
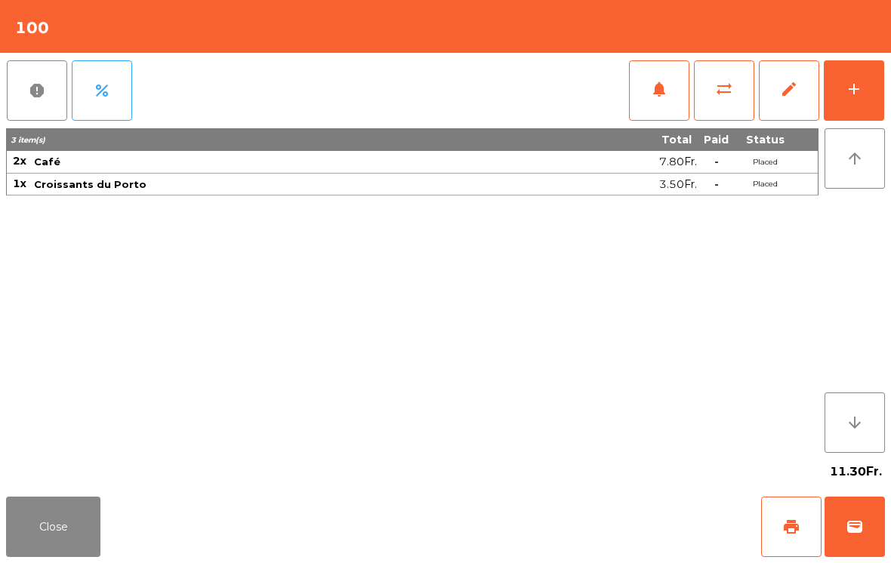
click at [866, 520] on button "wallet" at bounding box center [855, 527] width 60 height 60
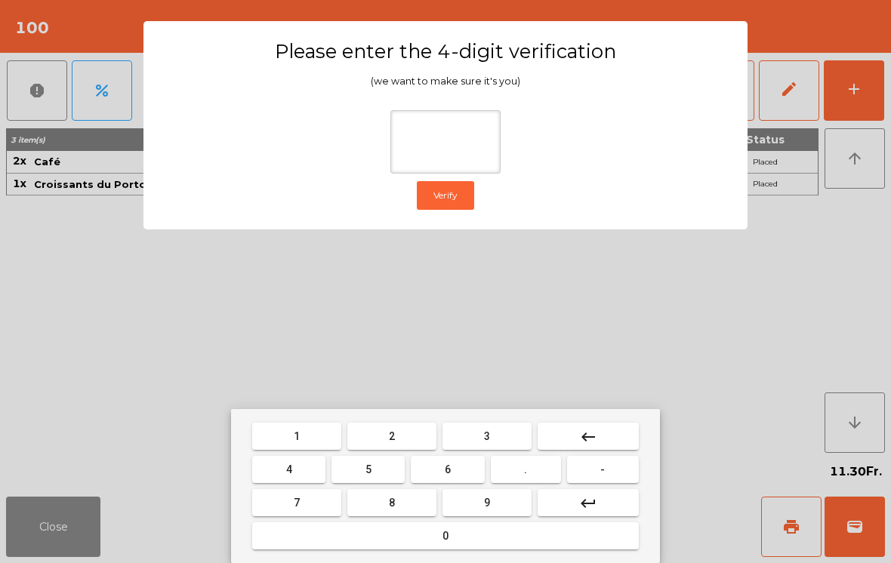
type input "*"
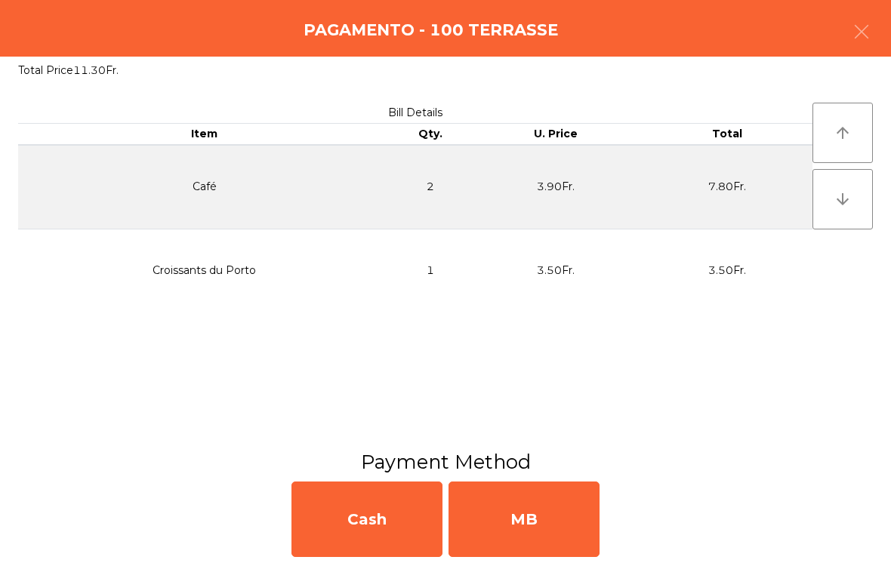
click at [536, 523] on div "MB" at bounding box center [524, 520] width 151 height 76
click at [536, 529] on div "No" at bounding box center [524, 520] width 151 height 76
click at [529, 539] on div "No" at bounding box center [524, 520] width 151 height 76
